Goal: Task Accomplishment & Management: Complete application form

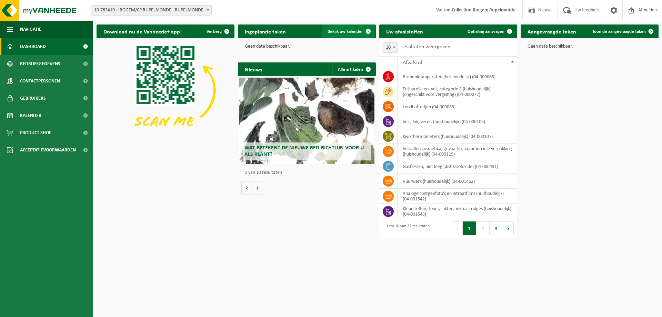
click at [368, 32] on span at bounding box center [368, 31] width 14 height 14
click at [506, 29] on span at bounding box center [509, 31] width 14 height 14
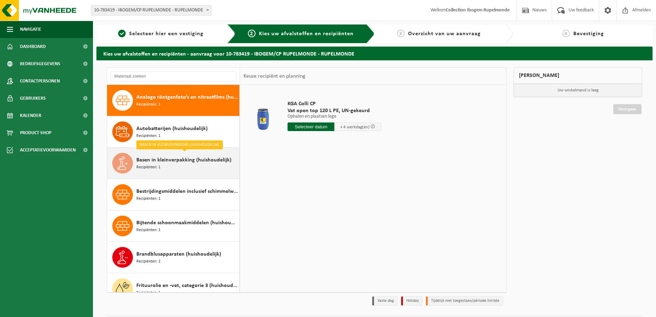
click at [171, 167] on div "Basen in kleinverpakking (huishoudelijk) Recipiënten: 1" at bounding box center [186, 163] width 101 height 21
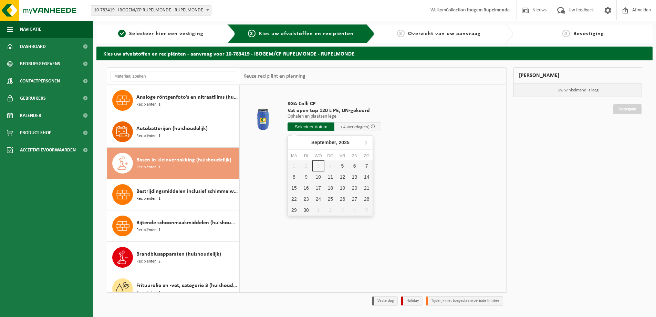
click at [314, 125] on input "text" at bounding box center [311, 126] width 47 height 9
click at [320, 163] on div "1 2 3 4 5 6 7 8 9 10 11 12 13 14 15 16 17 18 19 20 21 22 23 24 25 26 27 28 29 3…" at bounding box center [330, 187] width 85 height 55
click at [319, 166] on div "1 2 3 4 5 6 7 8 9 10 11 12 13 14 15 16 17 18 19 20 21 22 23 24 25 26 27 28 29 3…" at bounding box center [330, 187] width 85 height 55
click at [343, 166] on div "5" at bounding box center [343, 165] width 12 height 11
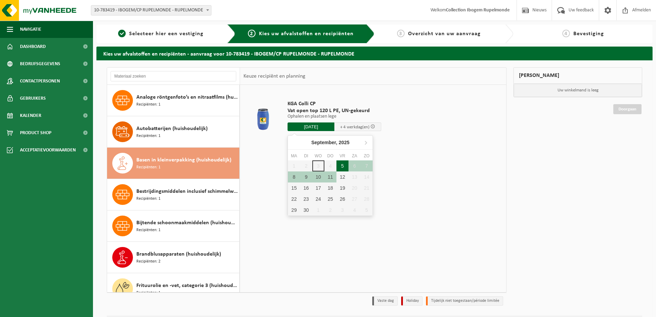
type input "Van 2025-09-05"
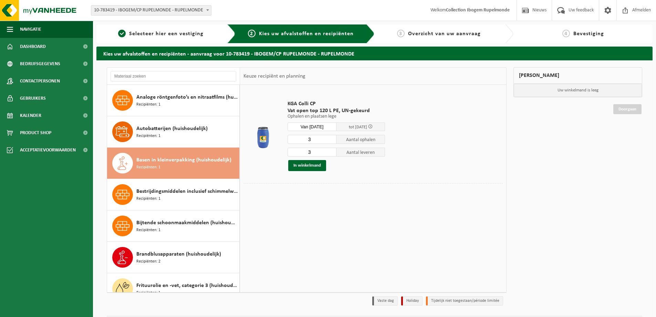
click at [330, 136] on input "3" at bounding box center [312, 139] width 49 height 9
click at [332, 139] on input "4" at bounding box center [312, 139] width 49 height 9
click at [330, 141] on input "3" at bounding box center [312, 139] width 49 height 9
type input "2"
click at [331, 141] on input "2" at bounding box center [312, 139] width 49 height 9
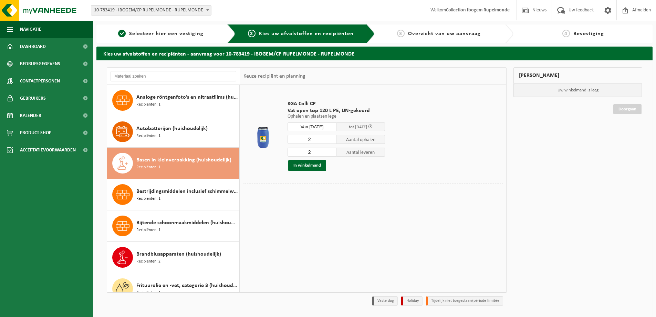
click at [331, 154] on input "2" at bounding box center [312, 151] width 49 height 9
click at [331, 154] on input "1" at bounding box center [312, 151] width 49 height 9
click at [331, 154] on input "0" at bounding box center [312, 151] width 49 height 9
click at [331, 151] on input "1" at bounding box center [312, 151] width 49 height 9
click at [331, 151] on input "2" at bounding box center [312, 151] width 49 height 9
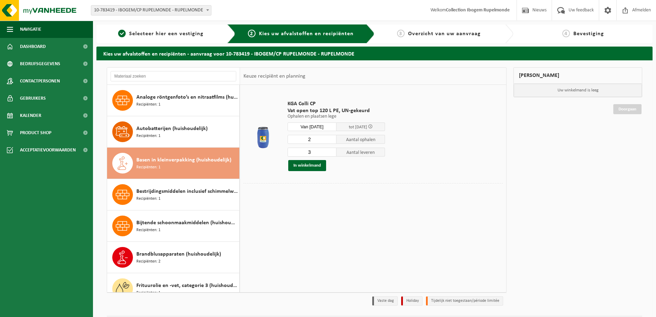
click at [331, 151] on input "3" at bounding box center [312, 151] width 49 height 9
click at [331, 151] on input "4" at bounding box center [312, 151] width 49 height 9
type input "5"
click at [331, 151] on input "5" at bounding box center [312, 151] width 49 height 9
click at [311, 165] on button "In winkelmand" at bounding box center [307, 165] width 38 height 11
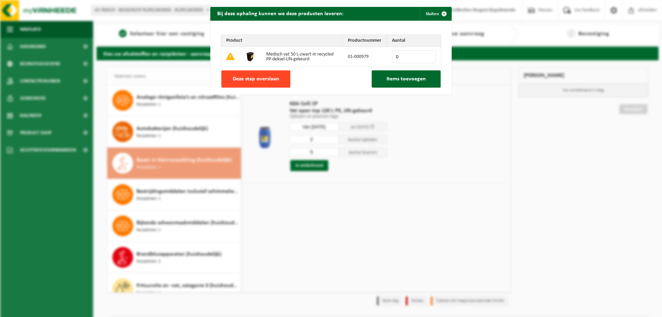
click at [254, 74] on button "Deze stap overslaan" at bounding box center [255, 78] width 69 height 17
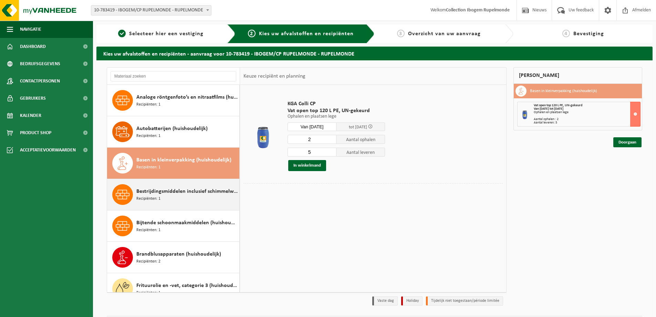
click at [172, 199] on div "Bestrijdingsmiddelen inclusief schimmelwerende beschermingsmiddelen (huishoudel…" at bounding box center [186, 194] width 101 height 21
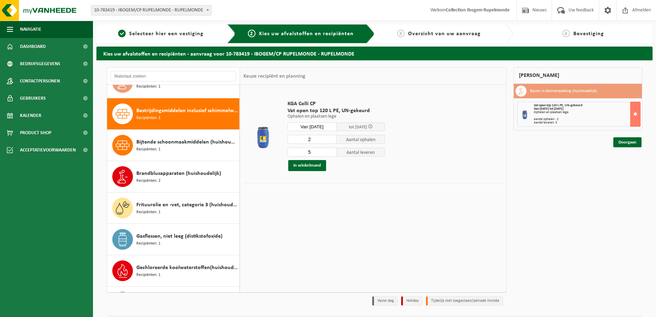
scroll to position [94, 0]
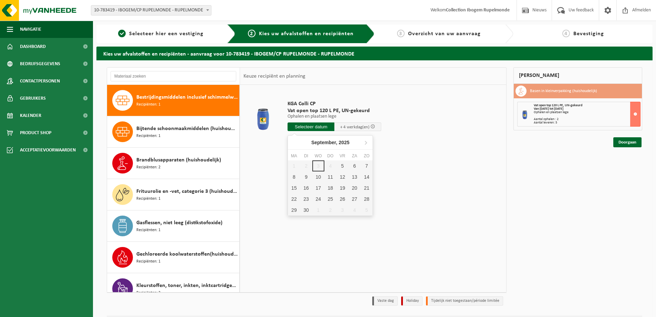
click at [318, 125] on input "text" at bounding box center [311, 126] width 47 height 9
click at [343, 166] on div "5" at bounding box center [343, 165] width 12 height 11
type input "Van 2025-09-05"
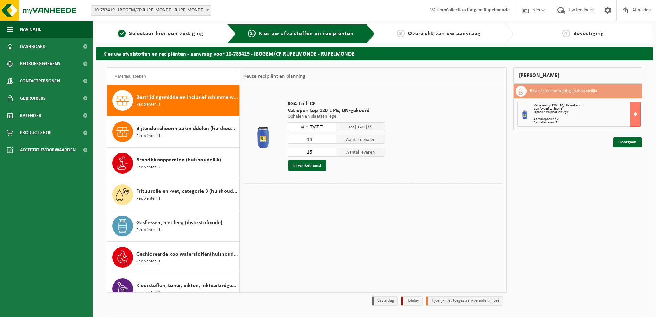
click at [331, 142] on input "14" at bounding box center [312, 139] width 49 height 9
click at [331, 142] on input "13" at bounding box center [312, 139] width 49 height 9
click at [331, 142] on input "12" at bounding box center [312, 139] width 49 height 9
click at [331, 142] on input "11" at bounding box center [312, 139] width 49 height 9
click at [331, 142] on input "10" at bounding box center [312, 139] width 49 height 9
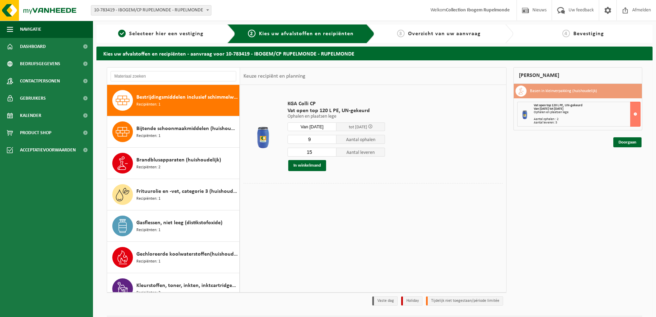
click at [331, 142] on input "9" at bounding box center [312, 139] width 49 height 9
click at [331, 142] on input "8" at bounding box center [312, 139] width 49 height 9
click at [331, 142] on input "7" at bounding box center [312, 139] width 49 height 9
click at [331, 142] on input "6" at bounding box center [312, 139] width 49 height 9
click at [330, 142] on input "5" at bounding box center [312, 139] width 49 height 9
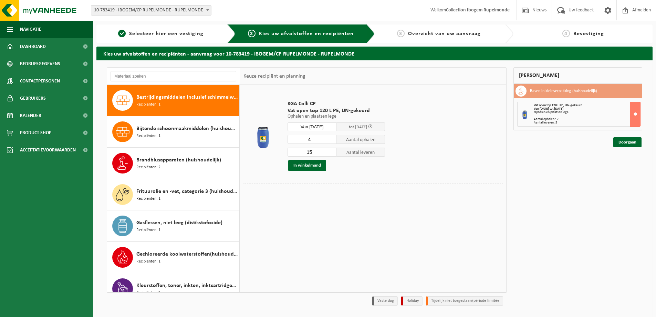
type input "4"
click at [329, 142] on input "4" at bounding box center [312, 139] width 49 height 9
click at [333, 155] on input "15" at bounding box center [312, 151] width 49 height 9
click at [331, 155] on input "15" at bounding box center [312, 151] width 49 height 9
click at [331, 153] on input "14" at bounding box center [312, 151] width 49 height 9
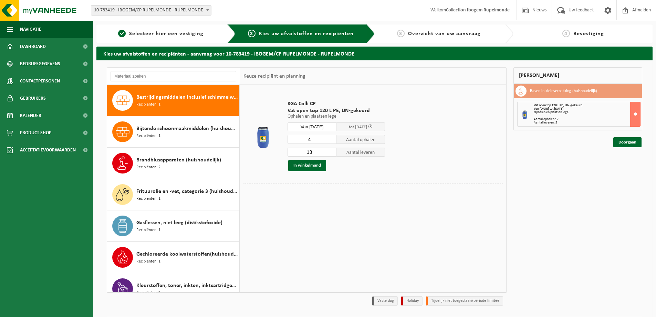
click at [331, 153] on input "13" at bounding box center [312, 151] width 49 height 9
click at [331, 153] on input "12" at bounding box center [312, 151] width 49 height 9
click at [329, 153] on input "11" at bounding box center [312, 151] width 49 height 9
click at [329, 153] on input "10" at bounding box center [312, 151] width 49 height 9
click at [329, 153] on input "9" at bounding box center [312, 151] width 49 height 9
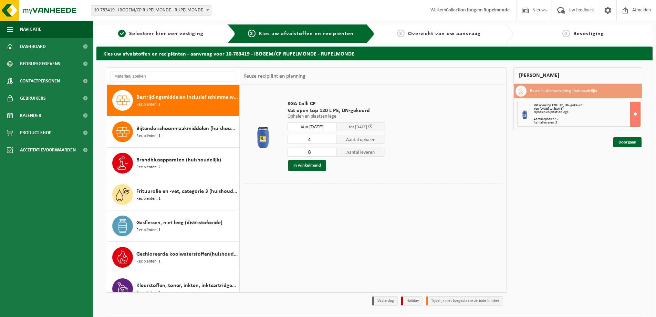
click at [330, 151] on input "8" at bounding box center [312, 151] width 49 height 9
click at [330, 151] on input "9" at bounding box center [312, 151] width 49 height 9
click at [330, 151] on input "10" at bounding box center [312, 151] width 49 height 9
click at [331, 151] on input "11" at bounding box center [312, 151] width 49 height 9
click at [331, 152] on input "10" at bounding box center [312, 151] width 49 height 9
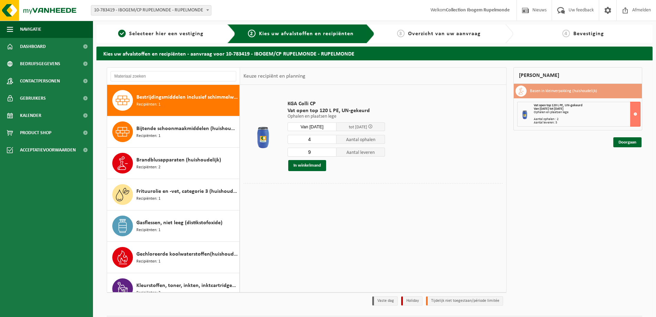
click at [331, 152] on input "9" at bounding box center [312, 151] width 49 height 9
click at [331, 152] on input "8" at bounding box center [312, 151] width 49 height 9
click at [331, 152] on input "7" at bounding box center [312, 151] width 49 height 9
click at [331, 152] on input "6" at bounding box center [312, 151] width 49 height 9
click at [331, 152] on input "2" at bounding box center [312, 151] width 49 height 9
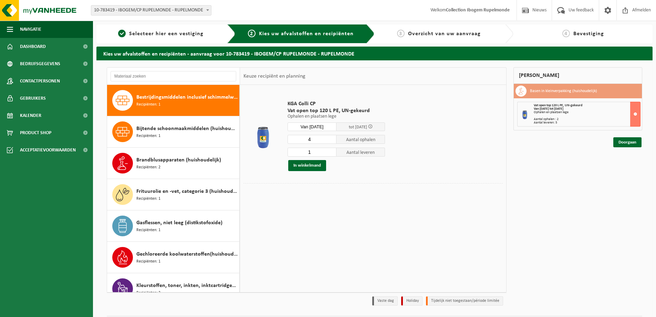
click at [331, 152] on input "1" at bounding box center [312, 151] width 49 height 9
type input "0"
click at [331, 152] on input "0" at bounding box center [312, 151] width 49 height 9
click at [313, 166] on button "In winkelmand" at bounding box center [307, 165] width 38 height 11
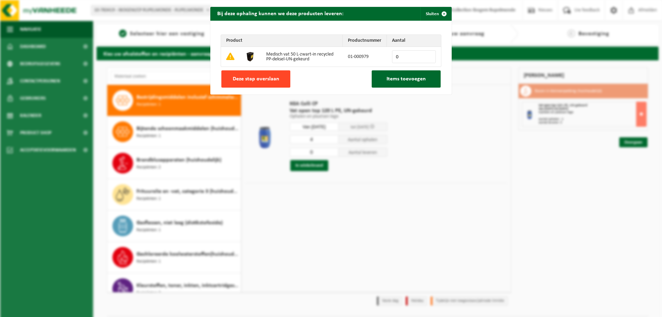
click at [257, 81] on span "Deze stap overslaan" at bounding box center [256, 79] width 47 height 6
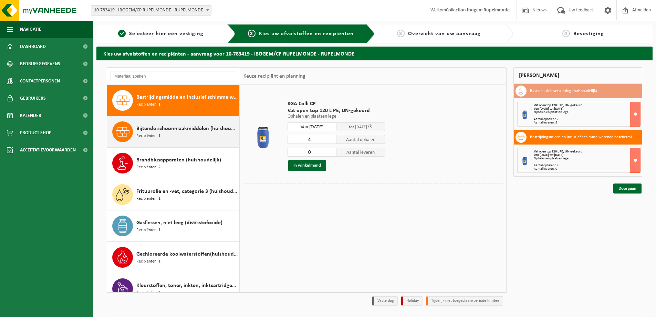
click at [177, 136] on div "Bijtende schoonmaakmiddelen (huishoudelijk) Recipiënten: 1" at bounding box center [186, 131] width 101 height 21
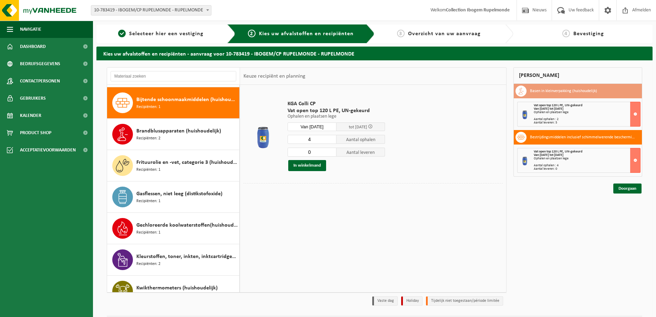
scroll to position [125, 0]
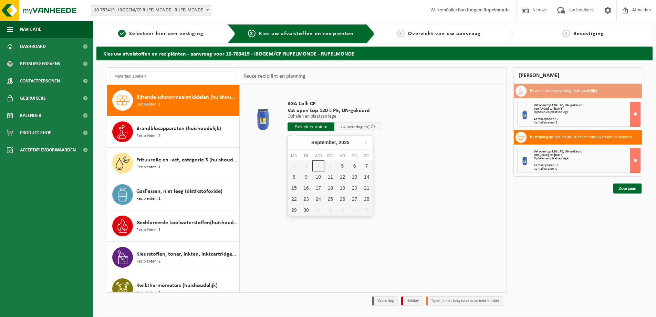
click at [316, 127] on input "text" at bounding box center [311, 126] width 47 height 9
click at [345, 169] on div "5" at bounding box center [343, 165] width 12 height 11
type input "Van 2025-09-05"
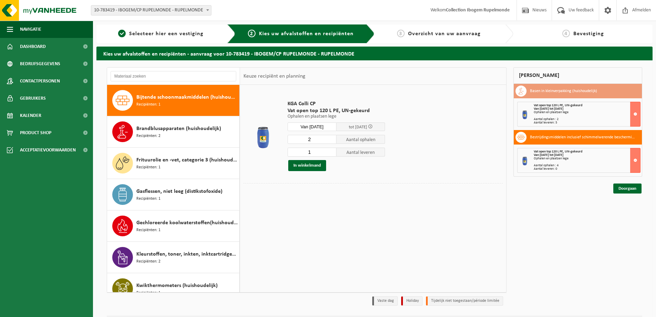
click at [332, 138] on input "2" at bounding box center [312, 139] width 49 height 9
click at [332, 138] on input "3" at bounding box center [312, 139] width 49 height 9
click at [331, 137] on input "4" at bounding box center [312, 139] width 49 height 9
type input "5"
click at [331, 137] on input "5" at bounding box center [312, 139] width 49 height 9
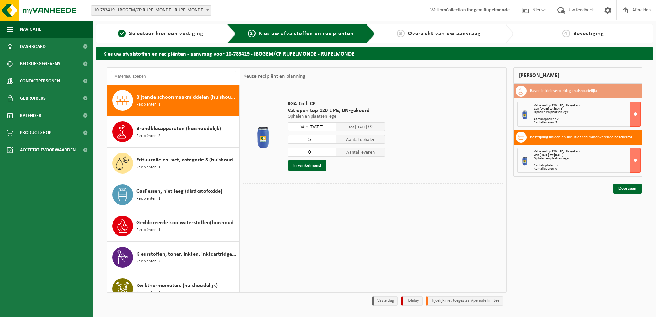
type input "0"
click at [331, 153] on input "0" at bounding box center [312, 151] width 49 height 9
click at [312, 164] on button "In winkelmand" at bounding box center [307, 165] width 38 height 11
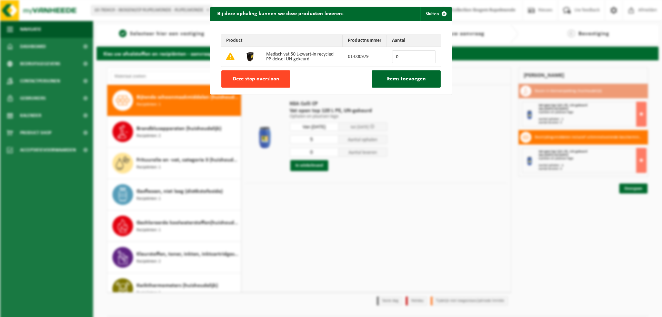
click at [260, 78] on span "Deze stap overslaan" at bounding box center [256, 79] width 47 height 6
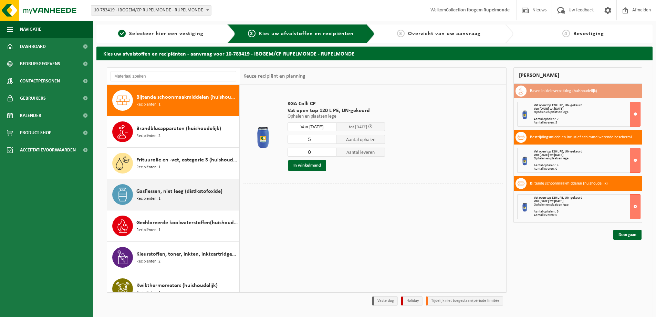
click at [174, 199] on div "Gasflessen, niet leeg (distikstofoxide) Recipiënten: 1" at bounding box center [186, 194] width 101 height 21
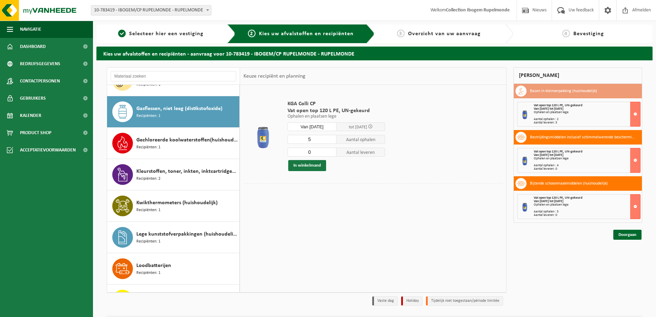
scroll to position [220, 0]
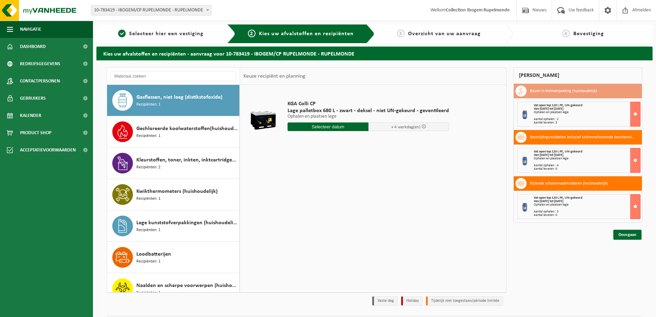
click at [320, 126] on input "text" at bounding box center [328, 126] width 81 height 9
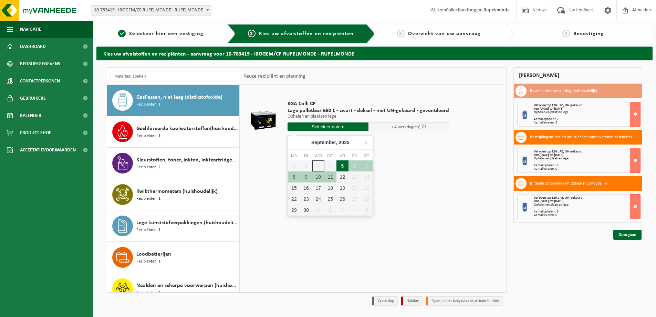
click at [344, 164] on div "5" at bounding box center [343, 165] width 12 height 11
type input "Van 2025-09-05"
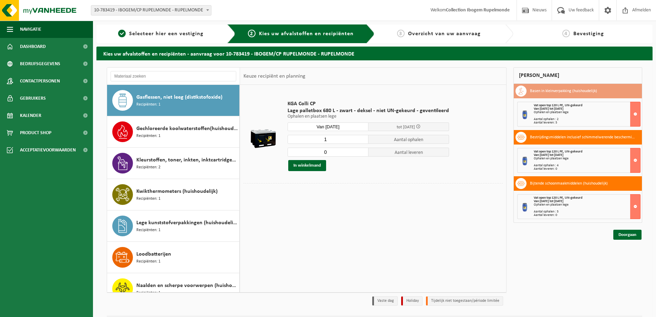
type input "0"
click at [359, 153] on input "0" at bounding box center [328, 151] width 81 height 9
click at [308, 166] on button "In winkelmand" at bounding box center [307, 165] width 38 height 11
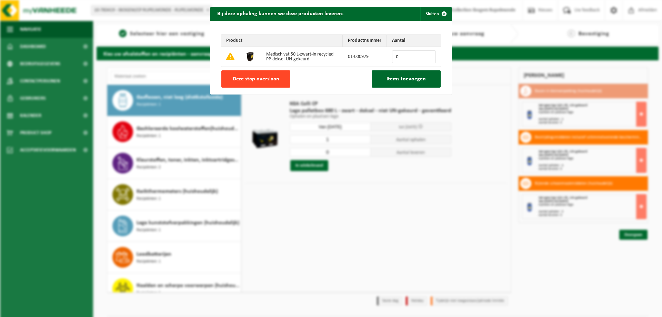
click at [248, 82] on button "Deze stap overslaan" at bounding box center [255, 78] width 69 height 17
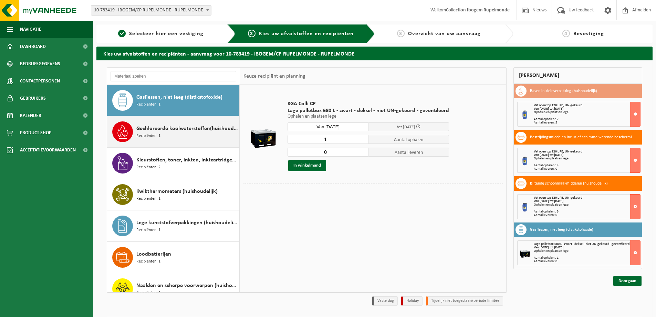
click at [175, 140] on div "Gechloreerde koolwaterstoffen(huishoudelijk) Recipiënten: 1" at bounding box center [186, 131] width 101 height 21
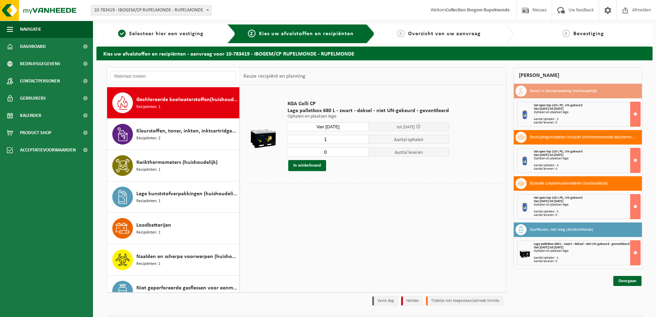
scroll to position [251, 0]
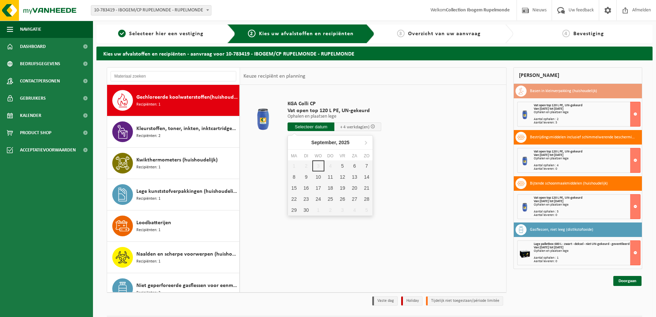
click at [317, 127] on input "text" at bounding box center [311, 126] width 47 height 9
click at [344, 167] on div "5" at bounding box center [343, 165] width 12 height 11
type input "Van 2025-09-05"
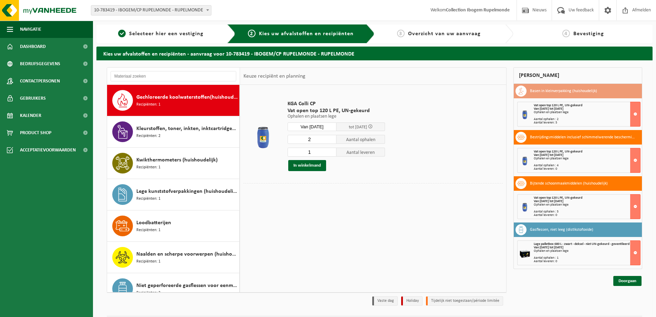
click at [332, 137] on input "2" at bounding box center [312, 139] width 49 height 9
type input "3"
click at [332, 137] on input "3" at bounding box center [312, 139] width 49 height 9
type input "0"
click at [330, 153] on input "0" at bounding box center [312, 151] width 49 height 9
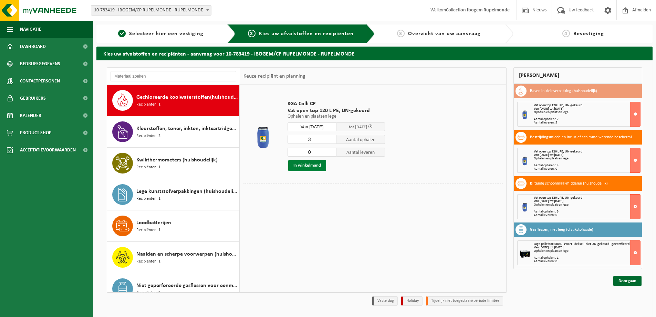
click at [314, 166] on button "In winkelmand" at bounding box center [307, 165] width 38 height 11
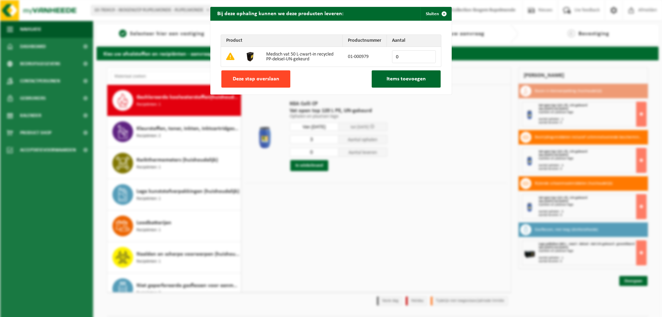
click at [235, 81] on span "Deze stap overslaan" at bounding box center [256, 79] width 47 height 6
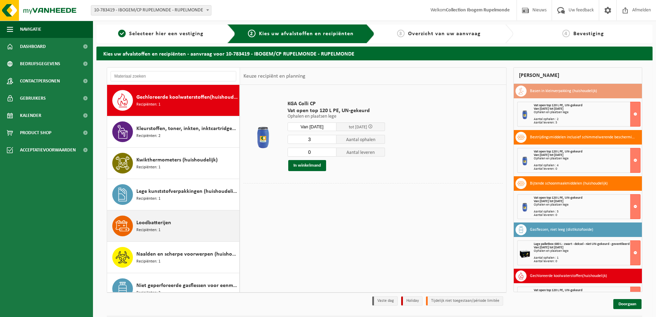
drag, startPoint x: 199, startPoint y: 203, endPoint x: 209, endPoint y: 194, distance: 13.7
click at [199, 202] on div "Lege kunststofverpakkingen (huishoudelijk) Recipiënten: 1" at bounding box center [186, 194] width 101 height 21
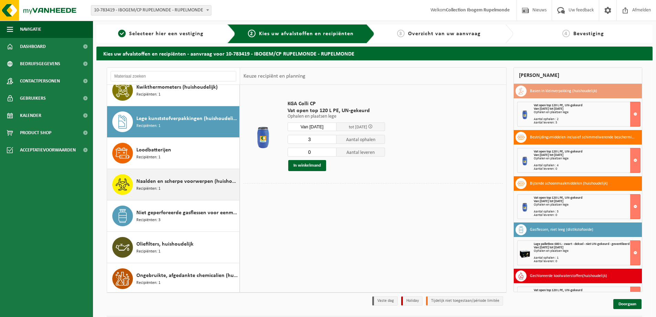
scroll to position [345, 0]
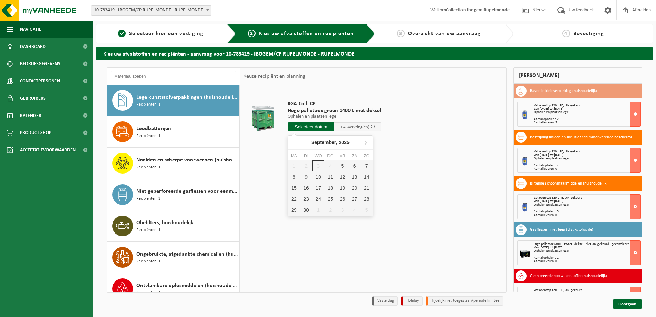
click at [314, 126] on input "text" at bounding box center [311, 126] width 47 height 9
click at [344, 167] on div "5" at bounding box center [343, 165] width 12 height 11
type input "Van 2025-09-05"
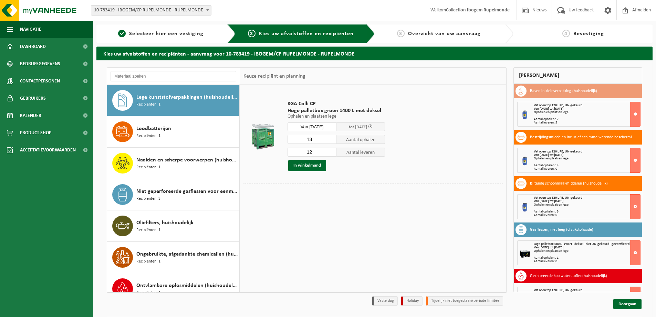
click at [331, 154] on input "12" at bounding box center [312, 151] width 49 height 9
click at [331, 154] on input "11" at bounding box center [312, 151] width 49 height 9
click at [331, 154] on input "10" at bounding box center [312, 151] width 49 height 9
click at [331, 154] on input "9" at bounding box center [312, 151] width 49 height 9
click at [331, 154] on input "8" at bounding box center [312, 151] width 49 height 9
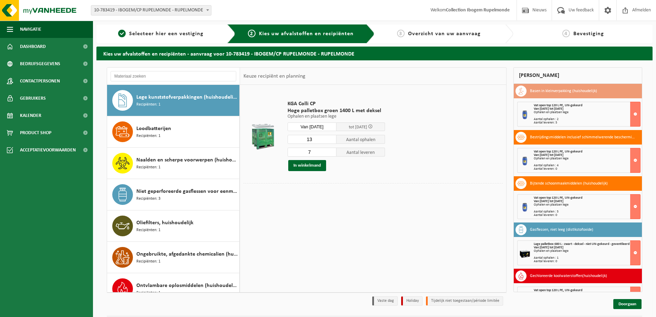
click at [330, 153] on input "7" at bounding box center [312, 151] width 49 height 9
click at [330, 153] on input "6" at bounding box center [312, 151] width 49 height 9
click at [330, 153] on input "5" at bounding box center [312, 151] width 49 height 9
click at [330, 153] on input "4" at bounding box center [312, 151] width 49 height 9
click at [329, 152] on input "3" at bounding box center [312, 151] width 49 height 9
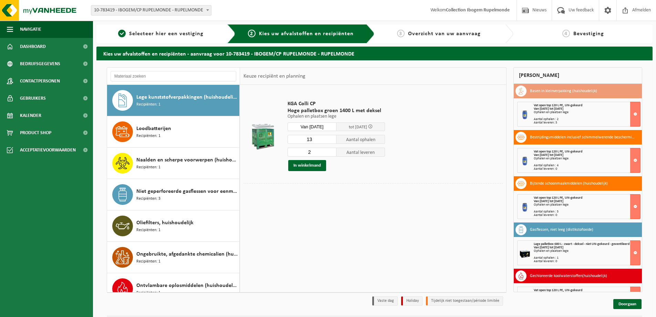
click at [329, 152] on input "2" at bounding box center [312, 151] width 49 height 9
click at [329, 151] on input "3" at bounding box center [312, 151] width 49 height 9
click at [329, 151] on input "4" at bounding box center [312, 151] width 49 height 9
click at [329, 151] on input "5" at bounding box center [312, 151] width 49 height 9
click at [332, 153] on input "4" at bounding box center [312, 151] width 49 height 9
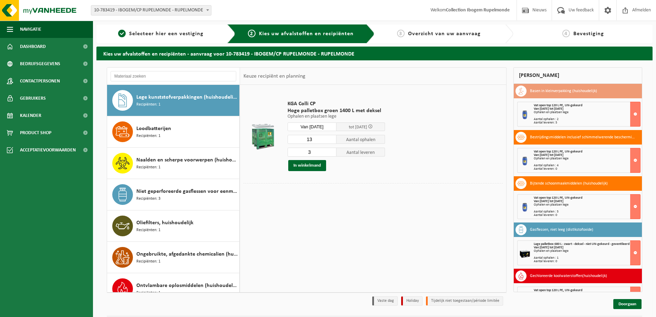
click at [332, 153] on input "3" at bounding box center [312, 151] width 49 height 9
click at [332, 153] on input "2" at bounding box center [312, 151] width 49 height 9
click at [332, 153] on input "1" at bounding box center [312, 151] width 49 height 9
type input "0"
click at [332, 153] on input "0" at bounding box center [312, 151] width 49 height 9
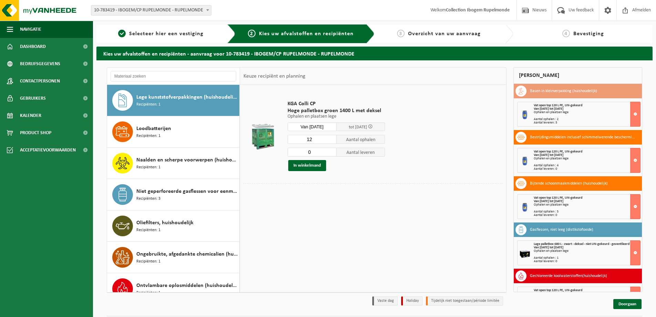
click at [331, 141] on input "12" at bounding box center [312, 139] width 49 height 9
click at [331, 141] on input "11" at bounding box center [312, 139] width 49 height 9
click at [331, 141] on input "10" at bounding box center [312, 139] width 49 height 9
click at [331, 141] on input "9" at bounding box center [312, 139] width 49 height 9
click at [331, 141] on input "8" at bounding box center [312, 139] width 49 height 9
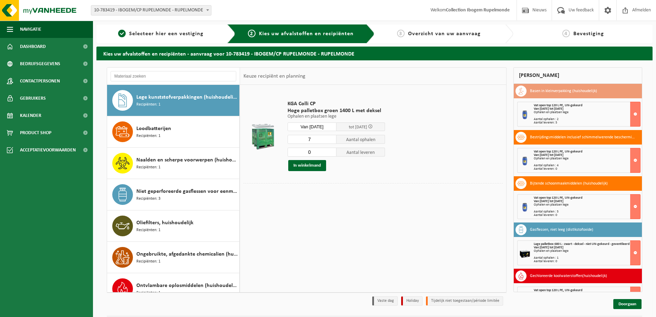
click at [331, 141] on input "7" at bounding box center [312, 139] width 49 height 9
click at [331, 141] on input "6" at bounding box center [312, 139] width 49 height 9
type input "5"
click at [331, 141] on input "5" at bounding box center [312, 139] width 49 height 9
click at [314, 166] on button "In winkelmand" at bounding box center [307, 165] width 38 height 11
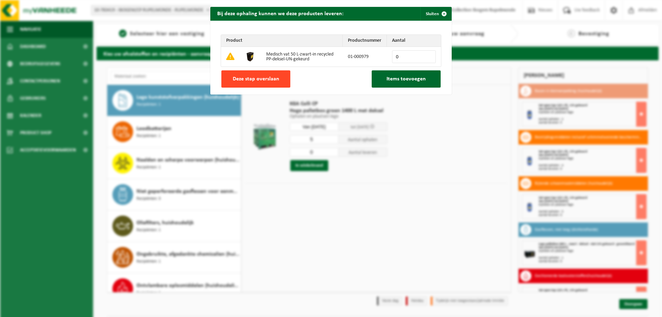
click at [234, 77] on span "Deze stap overslaan" at bounding box center [256, 79] width 47 height 6
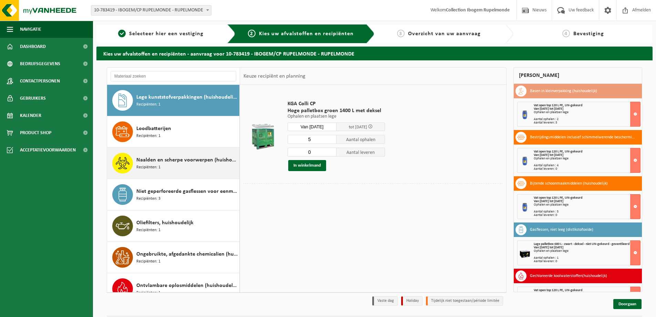
click at [187, 167] on div "Naalden en scherpe voorwerpen (huishoudelijk) Recipiënten: 1" at bounding box center [186, 163] width 101 height 21
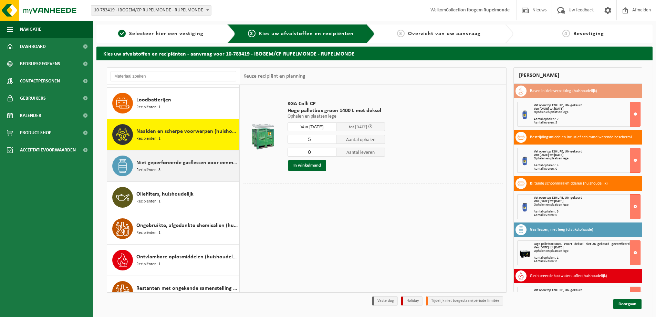
scroll to position [408, 0]
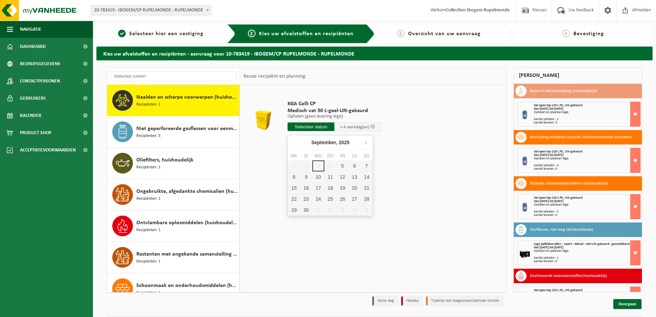
drag, startPoint x: 315, startPoint y: 125, endPoint x: 328, endPoint y: 125, distance: 13.1
click at [317, 125] on input "text" at bounding box center [311, 126] width 47 height 9
click at [345, 166] on div "5" at bounding box center [343, 165] width 12 height 11
type input "Van 2025-09-05"
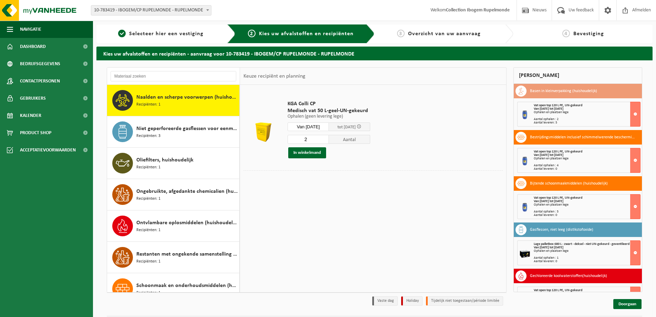
click at [328, 139] on input "2" at bounding box center [308, 139] width 41 height 9
click at [328, 139] on input "3" at bounding box center [308, 139] width 41 height 9
click at [328, 139] on input "4" at bounding box center [308, 139] width 41 height 9
click at [328, 139] on input "5" at bounding box center [308, 139] width 41 height 9
type input "6"
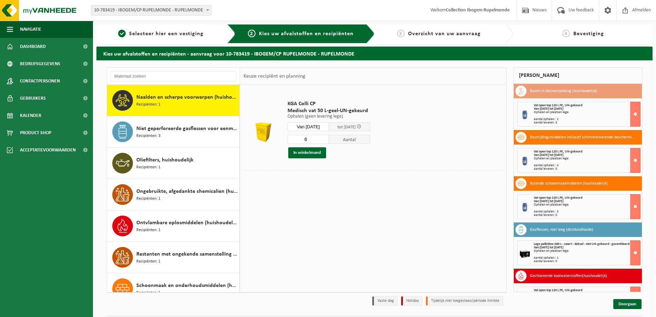
click at [328, 137] on input "6" at bounding box center [308, 139] width 41 height 9
click at [315, 152] on button "In winkelmand" at bounding box center [307, 152] width 38 height 11
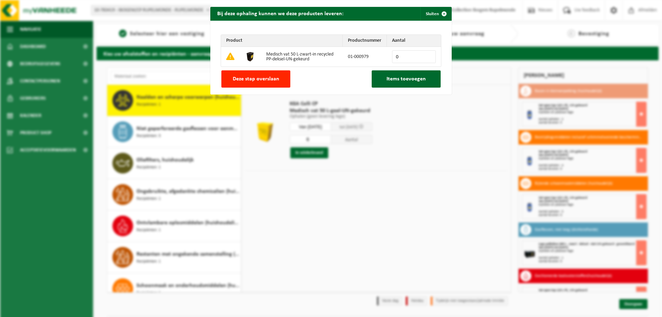
click at [403, 56] on input "0" at bounding box center [414, 56] width 44 height 13
click at [428, 54] on input "1" at bounding box center [414, 56] width 44 height 13
click at [428, 54] on input "2" at bounding box center [414, 56] width 44 height 13
click at [427, 53] on input "2" at bounding box center [414, 56] width 44 height 13
click at [426, 52] on input "2" at bounding box center [414, 56] width 44 height 13
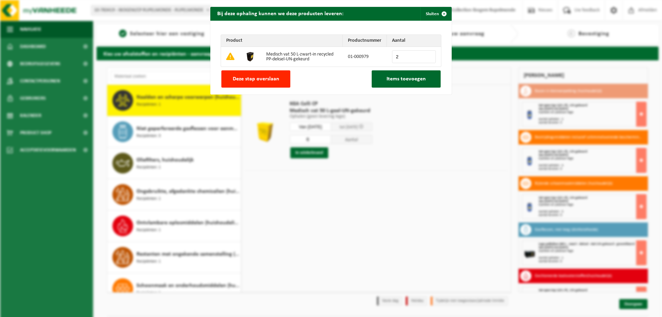
click at [426, 52] on input "2" at bounding box center [414, 56] width 44 height 13
click at [426, 57] on input "3" at bounding box center [414, 56] width 44 height 13
click at [426, 57] on input "4" at bounding box center [414, 56] width 44 height 13
click at [426, 57] on input "5" at bounding box center [414, 56] width 44 height 13
type input "6"
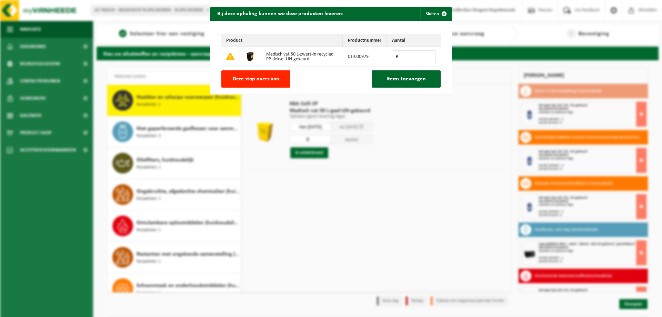
click at [426, 57] on input "6" at bounding box center [414, 56] width 44 height 13
click at [409, 76] on span "Items toevoegen" at bounding box center [405, 79] width 39 height 6
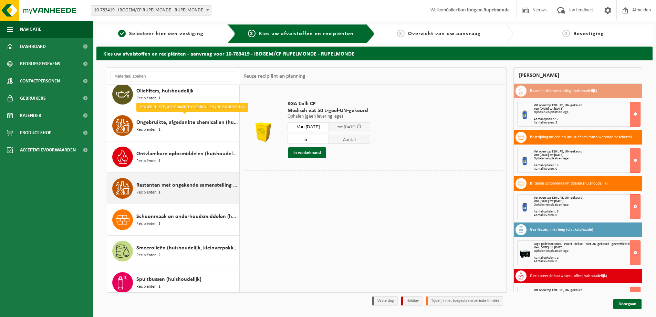
scroll to position [511, 0]
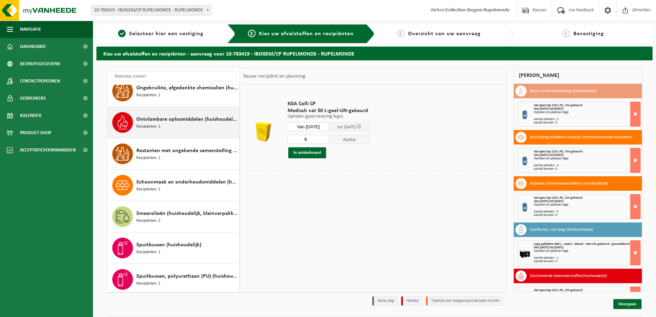
click at [183, 128] on div "Ontvlambare oplosmiddelen (huishoudelijk) Recipiënten: 1" at bounding box center [186, 122] width 101 height 21
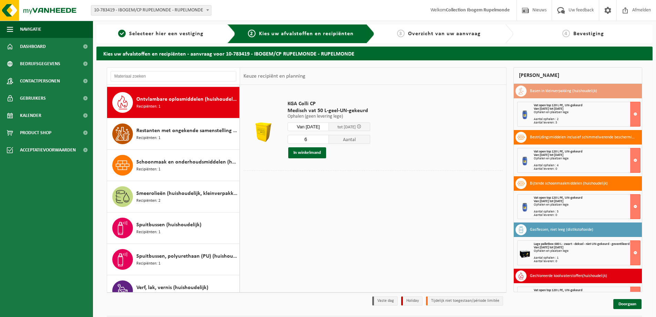
scroll to position [533, 0]
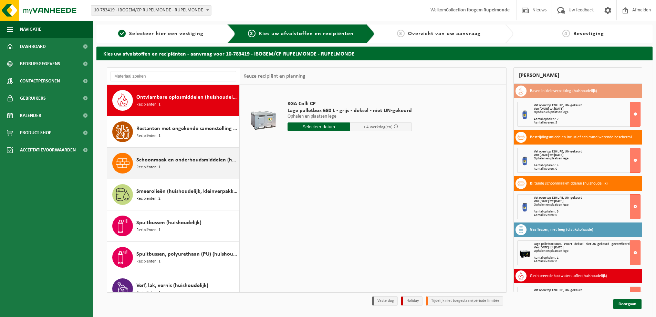
click at [192, 168] on div "Schoonmaak en onderhoudsmiddelen (huishoudelijk) Recipiënten: 1" at bounding box center [186, 163] width 101 height 21
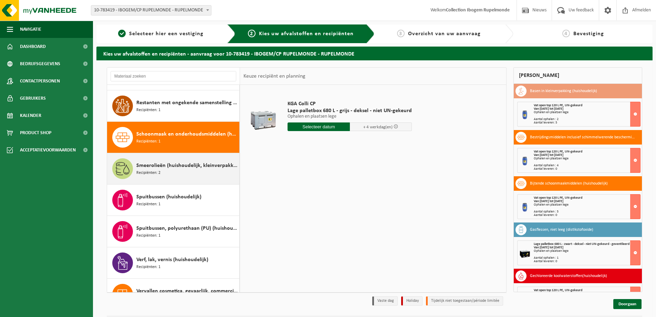
scroll to position [596, 0]
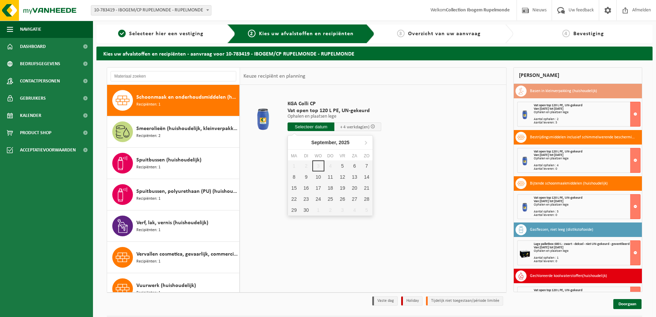
click at [320, 125] on input "text" at bounding box center [311, 126] width 47 height 9
click at [343, 169] on div "5" at bounding box center [343, 165] width 12 height 11
type input "Van 2025-09-05"
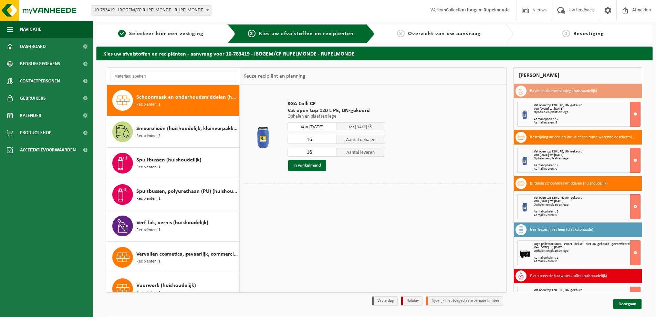
click at [332, 142] on input "16" at bounding box center [312, 139] width 49 height 9
click at [331, 142] on input "16" at bounding box center [312, 139] width 49 height 9
click at [331, 141] on input "15" at bounding box center [312, 139] width 49 height 9
click at [331, 139] on input "16" at bounding box center [312, 139] width 49 height 9
click at [331, 139] on input "17" at bounding box center [312, 139] width 49 height 9
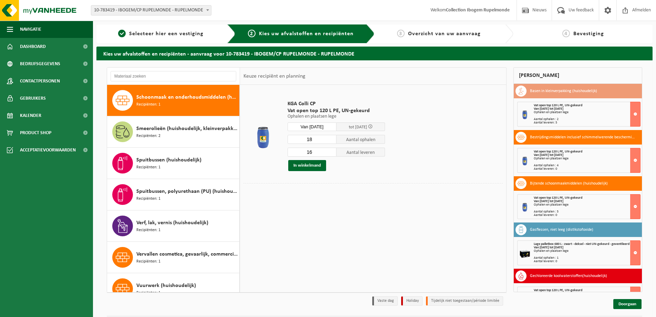
click at [331, 139] on input "18" at bounding box center [312, 139] width 49 height 9
drag, startPoint x: 331, startPoint y: 139, endPoint x: 331, endPoint y: 144, distance: 5.5
click at [331, 144] on input "17" at bounding box center [312, 139] width 49 height 9
click at [332, 142] on input "17" at bounding box center [312, 139] width 49 height 9
click at [331, 141] on input "16" at bounding box center [312, 139] width 49 height 9
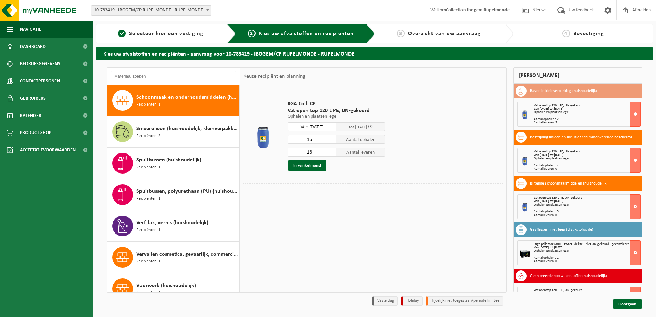
click at [331, 141] on input "15" at bounding box center [312, 139] width 49 height 9
click at [331, 141] on input "14" at bounding box center [312, 139] width 49 height 9
click at [331, 141] on input "13" at bounding box center [312, 139] width 49 height 9
click at [331, 141] on input "12" at bounding box center [312, 139] width 49 height 9
click at [331, 141] on input "11" at bounding box center [312, 139] width 49 height 9
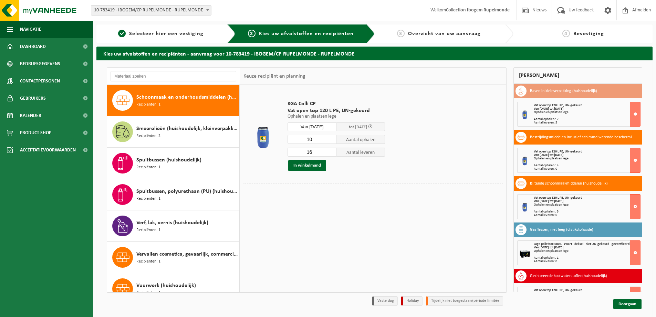
click at [331, 141] on input "10" at bounding box center [312, 139] width 49 height 9
click at [331, 141] on input "9" at bounding box center [312, 139] width 49 height 9
click at [331, 141] on input "8" at bounding box center [312, 139] width 49 height 9
click at [331, 141] on input "7" at bounding box center [312, 139] width 49 height 9
click at [330, 140] on input "6" at bounding box center [312, 139] width 49 height 9
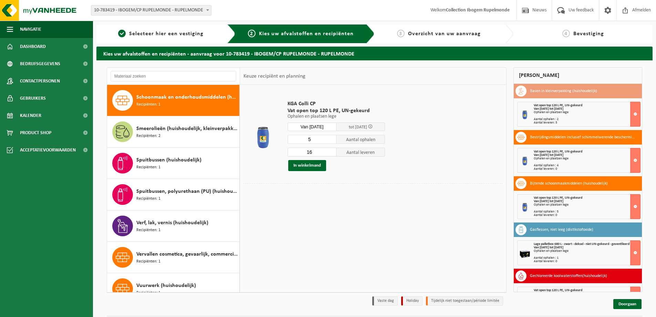
type input "5"
click at [330, 140] on input "5" at bounding box center [312, 139] width 49 height 9
click at [333, 153] on input "15" at bounding box center [312, 151] width 49 height 9
click at [333, 153] on input "14" at bounding box center [312, 151] width 49 height 9
click at [333, 153] on input "13" at bounding box center [312, 151] width 49 height 9
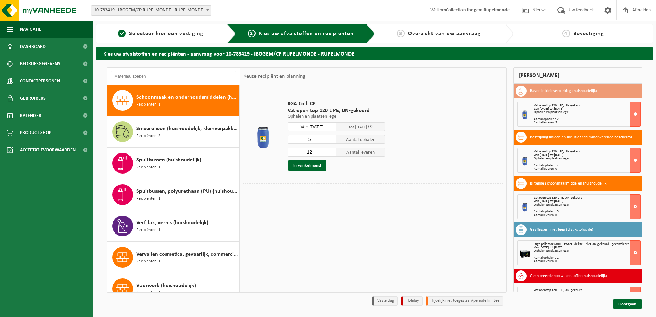
click at [333, 153] on input "12" at bounding box center [312, 151] width 49 height 9
click at [333, 153] on input "11" at bounding box center [312, 151] width 49 height 9
click at [333, 153] on input "10" at bounding box center [312, 151] width 49 height 9
click at [333, 153] on input "9" at bounding box center [312, 151] width 49 height 9
click at [332, 152] on input "8" at bounding box center [312, 151] width 49 height 9
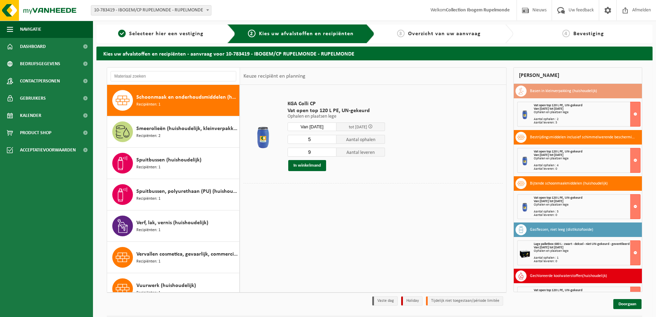
click at [330, 151] on input "9" at bounding box center [312, 151] width 49 height 9
click at [330, 151] on input "10" at bounding box center [312, 151] width 49 height 9
click at [330, 151] on input "11" at bounding box center [312, 151] width 49 height 9
click at [330, 151] on input "12" at bounding box center [312, 151] width 49 height 9
click at [331, 152] on input "11" at bounding box center [312, 151] width 49 height 9
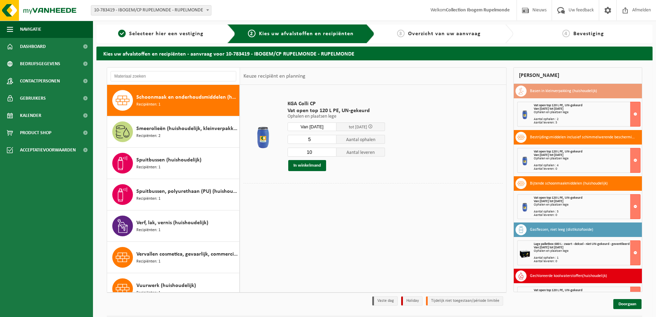
click at [331, 152] on input "10" at bounding box center [312, 151] width 49 height 9
click at [331, 152] on input "9" at bounding box center [312, 151] width 49 height 9
click at [331, 152] on input "8" at bounding box center [312, 151] width 49 height 9
click at [331, 152] on input "7" at bounding box center [312, 151] width 49 height 9
click at [331, 152] on input "6" at bounding box center [312, 151] width 49 height 9
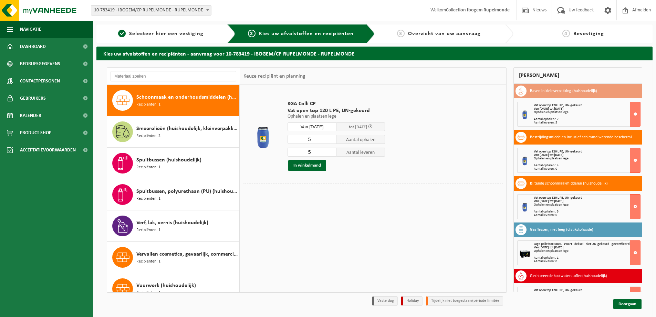
click at [331, 152] on input "5" at bounding box center [312, 151] width 49 height 9
click at [331, 152] on input "4" at bounding box center [312, 151] width 49 height 9
click at [331, 152] on input "3" at bounding box center [312, 151] width 49 height 9
click at [331, 152] on input "2" at bounding box center [312, 151] width 49 height 9
click at [331, 152] on input "1" at bounding box center [312, 151] width 49 height 9
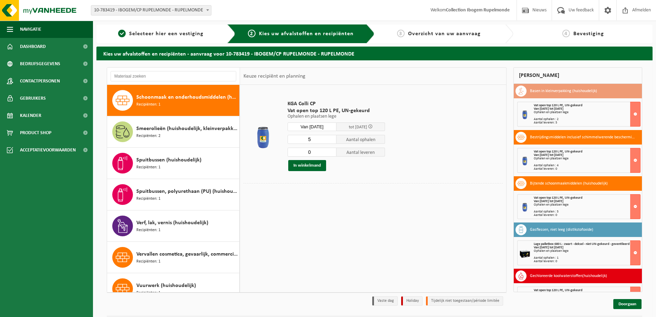
type input "0"
click at [331, 152] on input "0" at bounding box center [312, 151] width 49 height 9
click at [311, 164] on button "In winkelmand" at bounding box center [307, 165] width 38 height 11
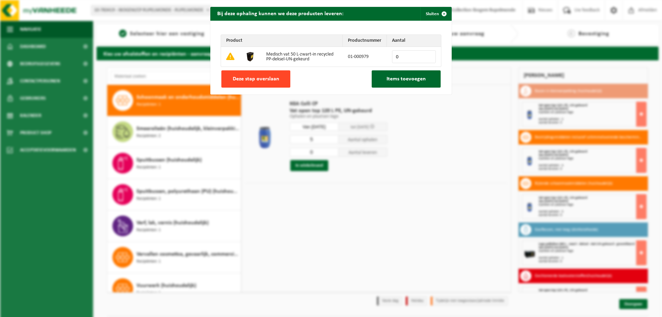
click at [247, 73] on button "Deze stap overslaan" at bounding box center [255, 78] width 69 height 17
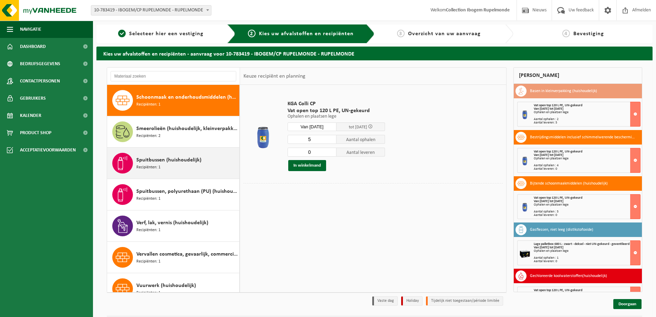
click at [189, 170] on div "Spuitbussen (huishoudelijk) Recipiënten: 1" at bounding box center [186, 163] width 101 height 21
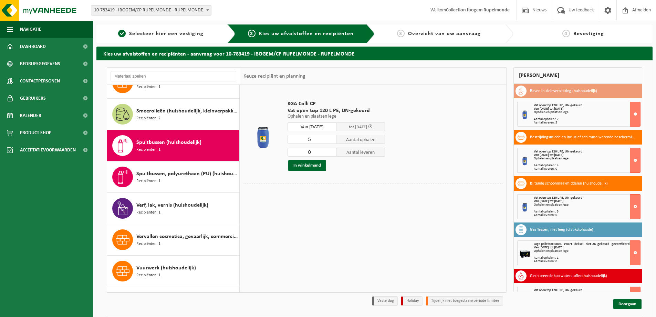
scroll to position [639, 0]
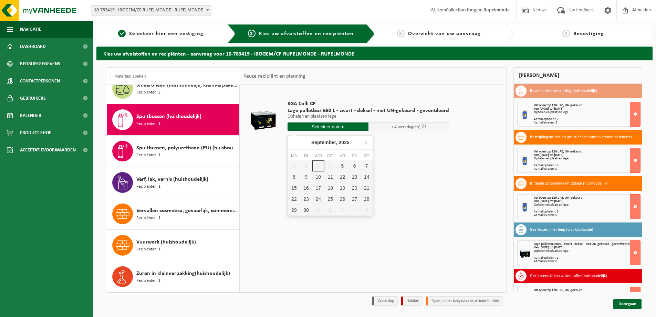
click at [334, 125] on input "text" at bounding box center [328, 126] width 81 height 9
click at [345, 166] on div "5" at bounding box center [343, 165] width 12 height 11
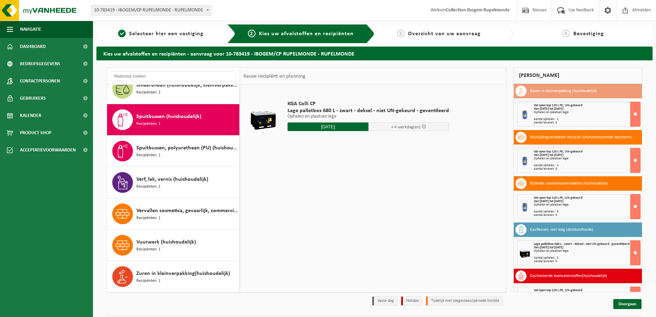
type input "Van 2025-09-05"
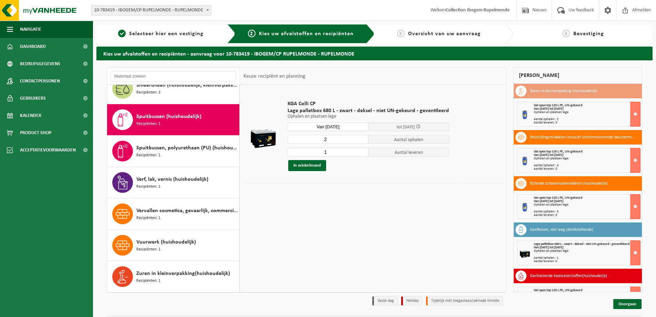
click at [361, 139] on input "2" at bounding box center [328, 139] width 81 height 9
type input "3"
click at [361, 139] on input "3" at bounding box center [328, 139] width 81 height 9
click at [362, 154] on input "0" at bounding box center [328, 151] width 81 height 9
click at [361, 150] on input "1" at bounding box center [328, 151] width 81 height 9
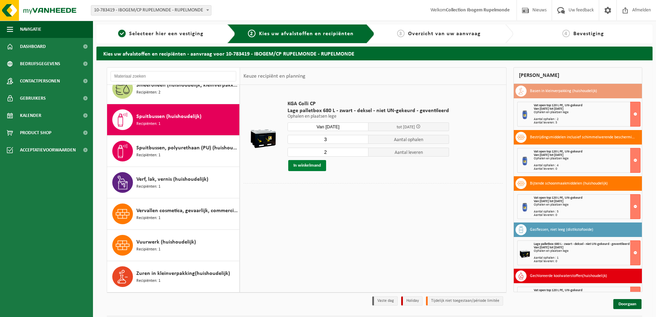
drag, startPoint x: 361, startPoint y: 150, endPoint x: 313, endPoint y: 161, distance: 49.5
type input "2"
click at [359, 150] on input "2" at bounding box center [328, 151] width 81 height 9
click at [314, 165] on button "In winkelmand" at bounding box center [307, 165] width 38 height 11
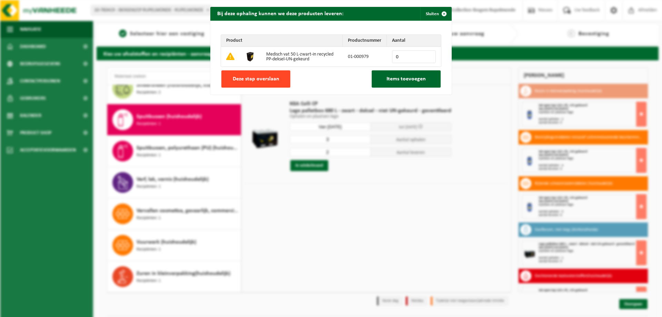
click at [264, 80] on span "Deze stap overslaan" at bounding box center [256, 79] width 47 height 6
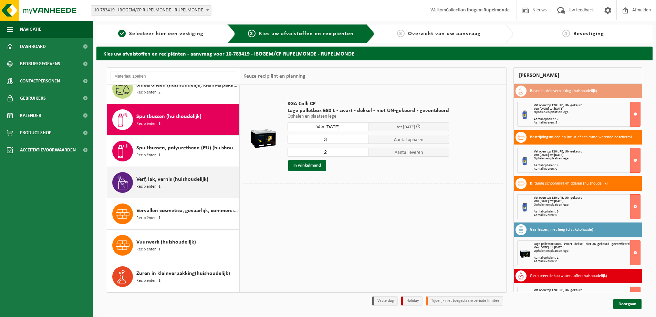
click at [194, 187] on div "Verf, lak, vernis (huishoudelijk) Recipiënten: 1" at bounding box center [186, 182] width 101 height 21
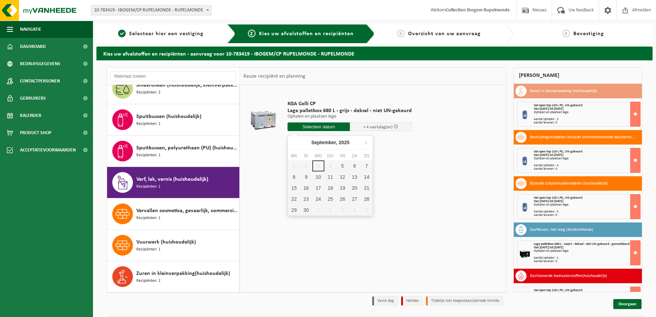
click at [326, 126] on input "text" at bounding box center [319, 126] width 62 height 9
click at [344, 167] on div "5" at bounding box center [343, 165] width 12 height 11
type input "Van 2025-09-05"
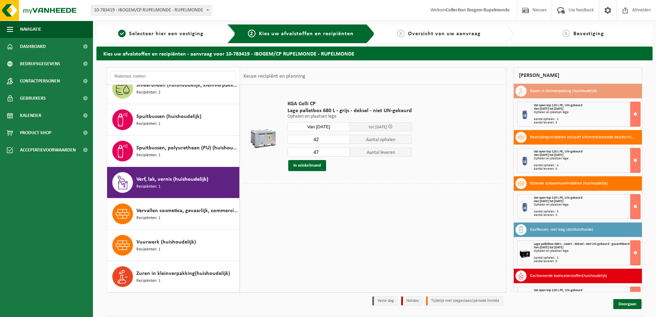
click at [344, 141] on input "42" at bounding box center [319, 139] width 62 height 9
click at [344, 141] on input "41" at bounding box center [319, 139] width 62 height 9
click at [344, 141] on input "40" at bounding box center [319, 139] width 62 height 9
click at [344, 141] on input "39" at bounding box center [319, 139] width 62 height 9
click at [344, 141] on input "38" at bounding box center [319, 139] width 62 height 9
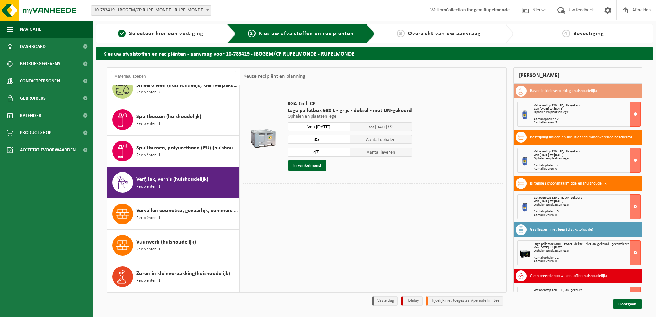
click at [344, 141] on input "35" at bounding box center [319, 139] width 62 height 9
click at [344, 141] on input "34" at bounding box center [319, 139] width 62 height 9
click at [344, 141] on input "31" at bounding box center [319, 139] width 62 height 9
click at [344, 141] on input "30" at bounding box center [319, 139] width 62 height 9
click at [344, 140] on input "28" at bounding box center [319, 139] width 62 height 9
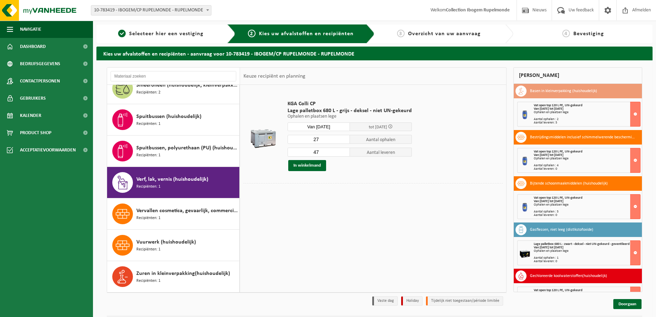
click at [344, 140] on input "27" at bounding box center [319, 139] width 62 height 9
click at [344, 140] on input "26" at bounding box center [319, 139] width 62 height 9
click at [344, 140] on input "25" at bounding box center [319, 139] width 62 height 9
click at [344, 140] on input "24" at bounding box center [319, 139] width 62 height 9
click at [344, 140] on input "23" at bounding box center [319, 139] width 62 height 9
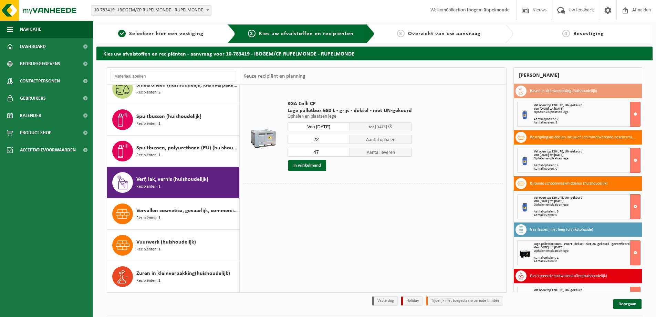
click at [344, 140] on input "22" at bounding box center [319, 139] width 62 height 9
type input "21"
click at [344, 140] on input "21" at bounding box center [319, 139] width 62 height 9
click at [345, 152] on input "46" at bounding box center [319, 151] width 62 height 9
click at [345, 149] on input "47" at bounding box center [319, 151] width 62 height 9
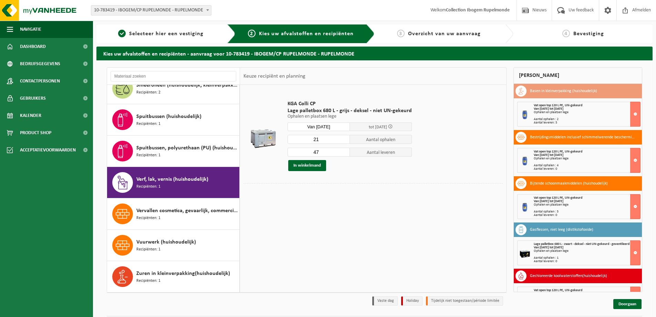
click at [345, 149] on input "47" at bounding box center [319, 151] width 62 height 9
click at [345, 150] on input "47" at bounding box center [319, 151] width 62 height 9
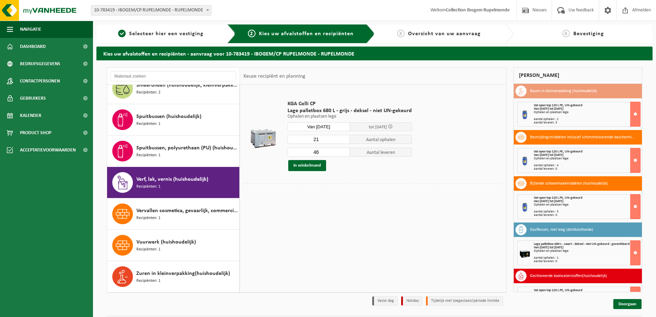
click at [344, 154] on input "46" at bounding box center [319, 151] width 62 height 9
click at [344, 154] on input "45" at bounding box center [319, 151] width 62 height 9
click at [344, 154] on input "44" at bounding box center [319, 151] width 62 height 9
click at [344, 154] on input "43" at bounding box center [319, 151] width 62 height 9
click at [344, 154] on input "42" at bounding box center [319, 151] width 62 height 9
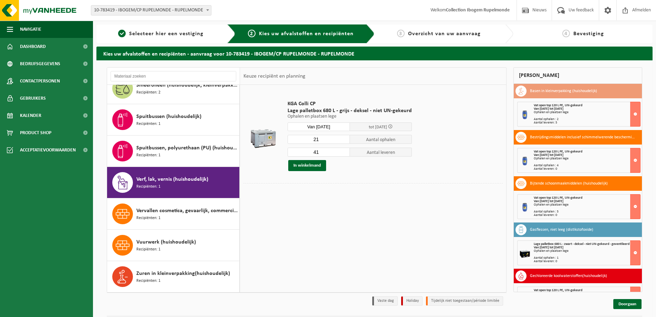
click at [344, 154] on input "41" at bounding box center [319, 151] width 62 height 9
click at [344, 154] on input "40" at bounding box center [319, 151] width 62 height 9
click at [344, 154] on input "39" at bounding box center [319, 151] width 62 height 9
click at [344, 154] on input "38" at bounding box center [319, 151] width 62 height 9
click at [344, 154] on input "37" at bounding box center [319, 151] width 62 height 9
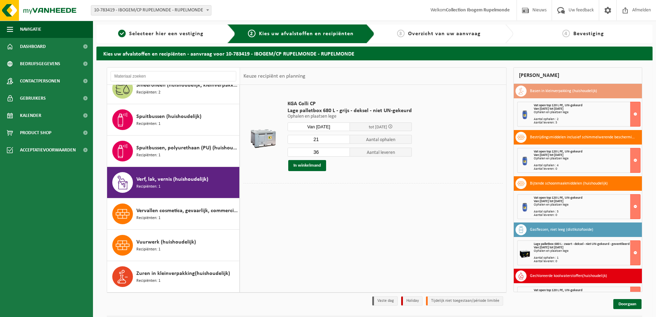
click at [344, 154] on input "36" at bounding box center [319, 151] width 62 height 9
click at [344, 154] on input "35" at bounding box center [319, 151] width 62 height 9
click at [344, 154] on input "34" at bounding box center [319, 151] width 62 height 9
click at [344, 154] on input "33" at bounding box center [319, 151] width 62 height 9
click at [344, 154] on input "32" at bounding box center [319, 151] width 62 height 9
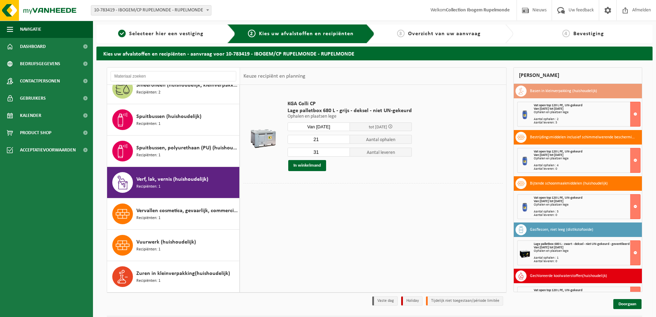
click at [344, 154] on input "31" at bounding box center [319, 151] width 62 height 9
click at [344, 154] on input "30" at bounding box center [319, 151] width 62 height 9
click at [344, 154] on input "29" at bounding box center [319, 151] width 62 height 9
click at [344, 154] on input "28" at bounding box center [319, 151] width 62 height 9
click at [344, 154] on input "27" at bounding box center [319, 151] width 62 height 9
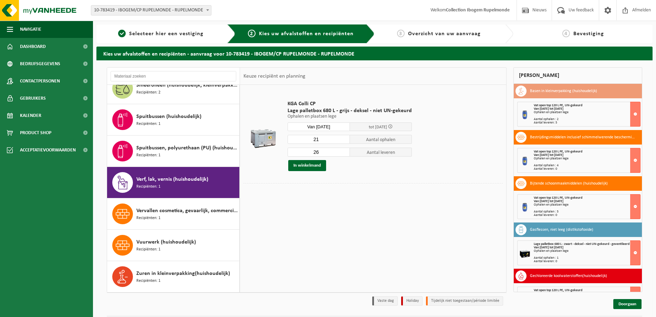
click at [344, 154] on input "26" at bounding box center [319, 151] width 62 height 9
click at [344, 154] on input "25" at bounding box center [319, 151] width 62 height 9
click at [344, 154] on input "24" at bounding box center [319, 151] width 62 height 9
click at [344, 154] on input "23" at bounding box center [319, 151] width 62 height 9
click at [344, 154] on input "22" at bounding box center [319, 151] width 62 height 9
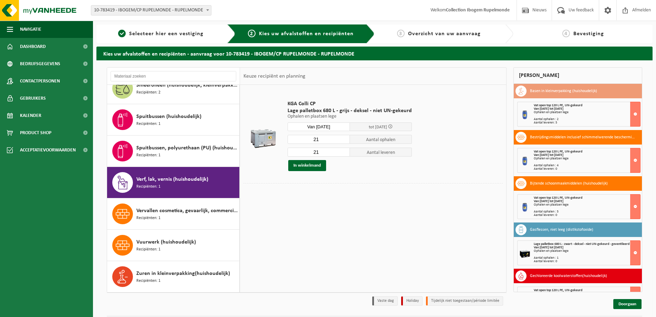
type input "21"
click at [344, 154] on input "21" at bounding box center [319, 151] width 62 height 9
click at [310, 166] on button "In winkelmand" at bounding box center [307, 165] width 38 height 11
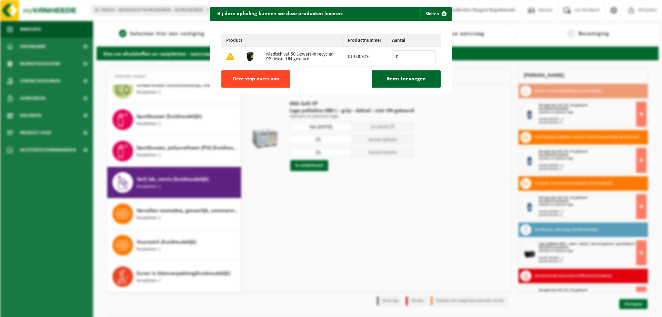
click at [268, 79] on span "Deze stap overslaan" at bounding box center [256, 79] width 47 height 6
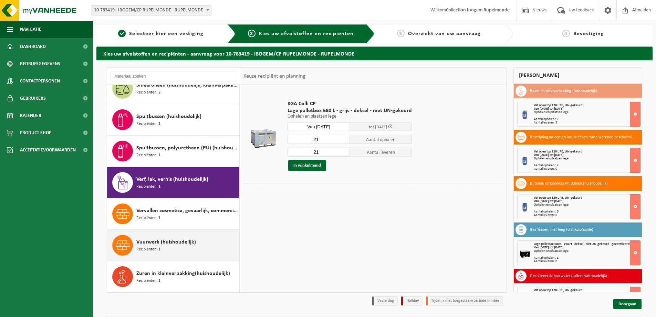
scroll to position [20, 0]
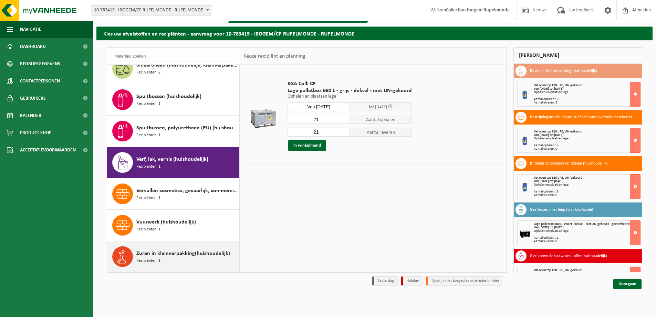
click at [178, 256] on span "Zuren in kleinverpakking(huishoudelijk)" at bounding box center [183, 253] width 94 height 8
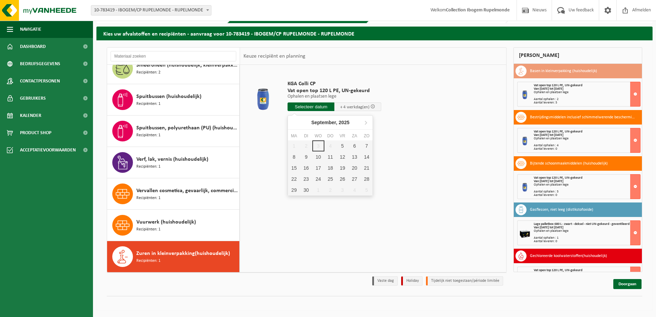
drag, startPoint x: 305, startPoint y: 108, endPoint x: 313, endPoint y: 106, distance: 8.3
click at [305, 107] on input "text" at bounding box center [311, 106] width 47 height 9
click at [344, 147] on div "5" at bounding box center [343, 145] width 12 height 11
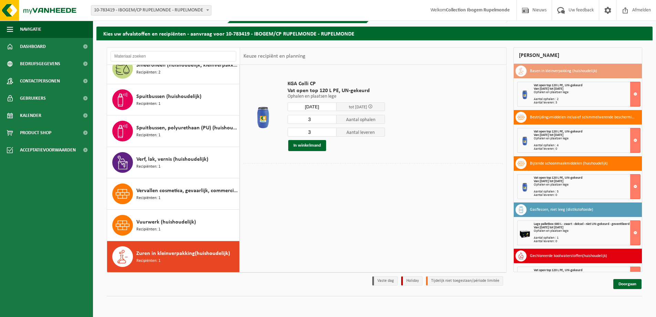
type input "Van 2025-09-05"
click at [331, 123] on input "3" at bounding box center [312, 119] width 49 height 9
type input "2"
click at [331, 122] on input "2" at bounding box center [312, 119] width 49 height 9
click at [332, 134] on input "2" at bounding box center [312, 131] width 49 height 9
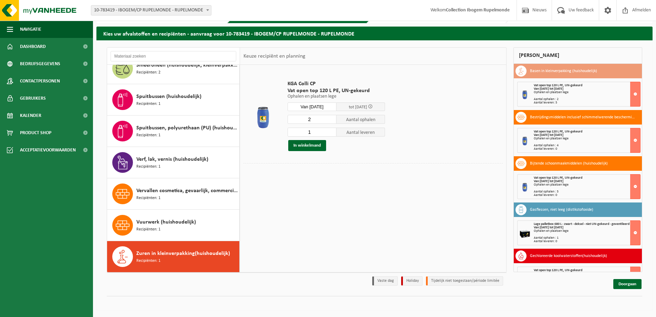
click at [332, 134] on input "1" at bounding box center [312, 131] width 49 height 9
type input "0"
click at [332, 134] on input "0" at bounding box center [312, 131] width 49 height 9
click at [311, 145] on button "In winkelmand" at bounding box center [307, 145] width 38 height 11
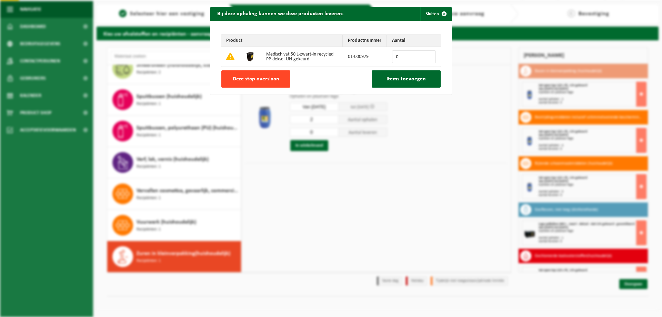
click at [275, 76] on span "Deze stap overslaan" at bounding box center [256, 79] width 47 height 6
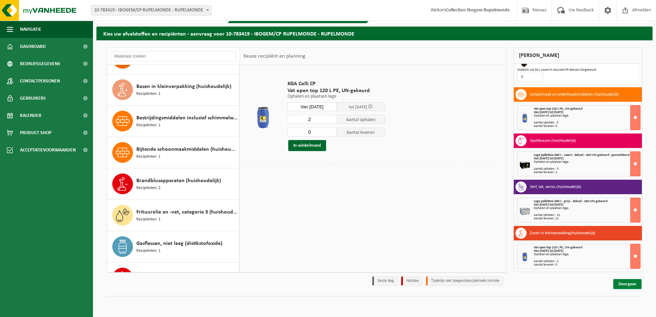
click at [626, 285] on link "Doorgaan" at bounding box center [628, 284] width 28 height 10
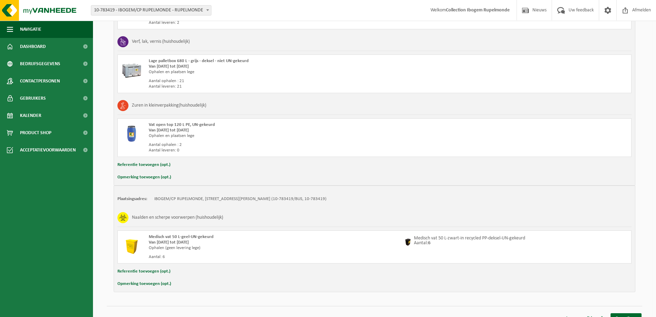
scroll to position [665, 0]
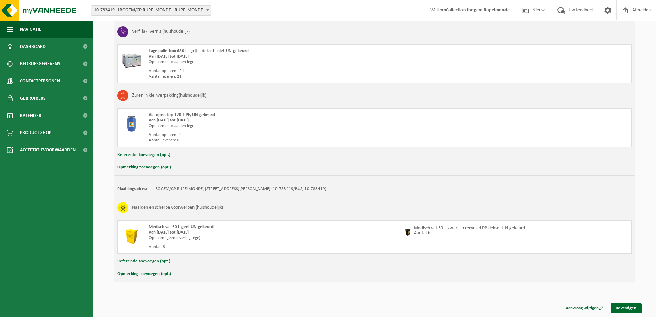
click at [175, 272] on div "Opmerking toevoegen (opt.)" at bounding box center [375, 273] width 514 height 9
click at [136, 274] on button "Opmerking toevoegen (opt.)" at bounding box center [145, 273] width 54 height 9
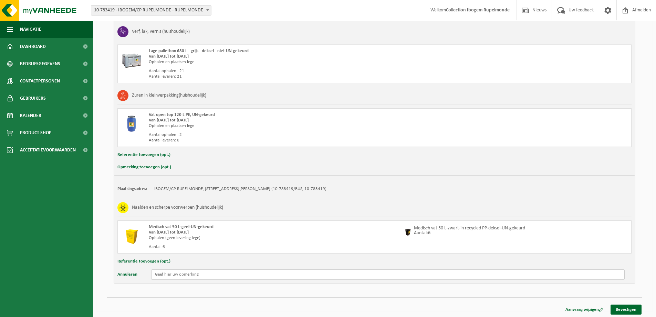
click at [165, 271] on input "text" at bounding box center [388, 274] width 474 height 10
type input "Gelieve op woensdag 10 sept ophaling aub"
click at [629, 306] on link "Bevestigen" at bounding box center [626, 308] width 31 height 10
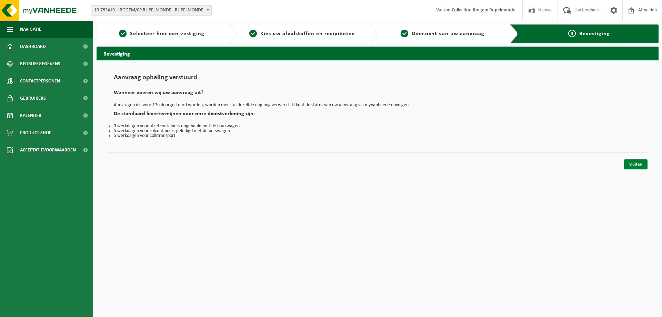
click at [642, 165] on link "Sluiten" at bounding box center [635, 164] width 23 height 10
